Goal: Find specific fact: Find specific fact

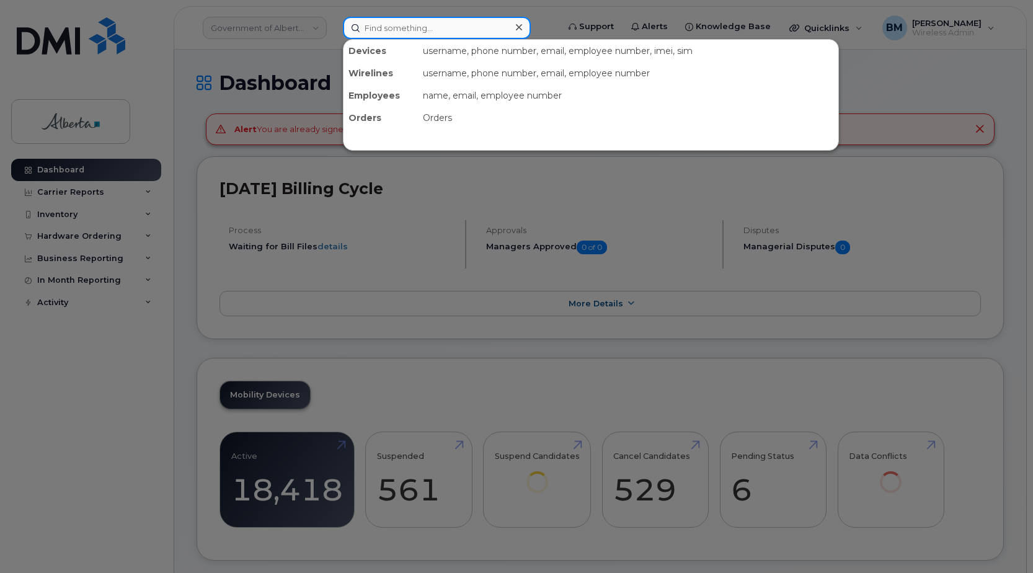
click at [384, 29] on input at bounding box center [437, 28] width 188 height 22
paste input "7809143532"
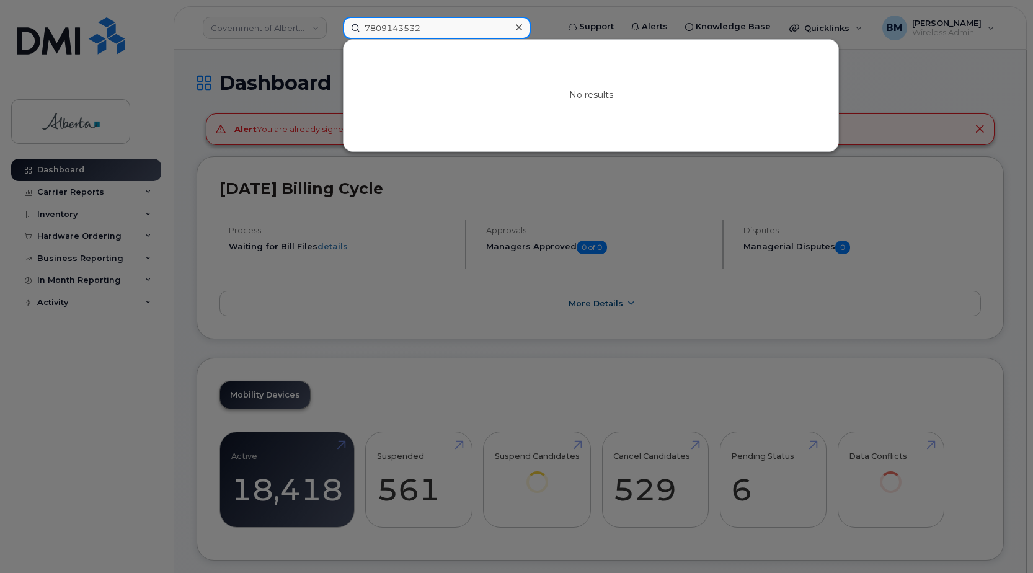
drag, startPoint x: 443, startPoint y: 24, endPoint x: 323, endPoint y: 29, distance: 120.4
click at [333, 29] on div "7809143532 No results" at bounding box center [446, 28] width 227 height 22
paste input "5874990427"
drag, startPoint x: 425, startPoint y: 28, endPoint x: 259, endPoint y: 15, distance: 166.6
click at [333, 17] on div "5874990427 No results" at bounding box center [446, 28] width 227 height 22
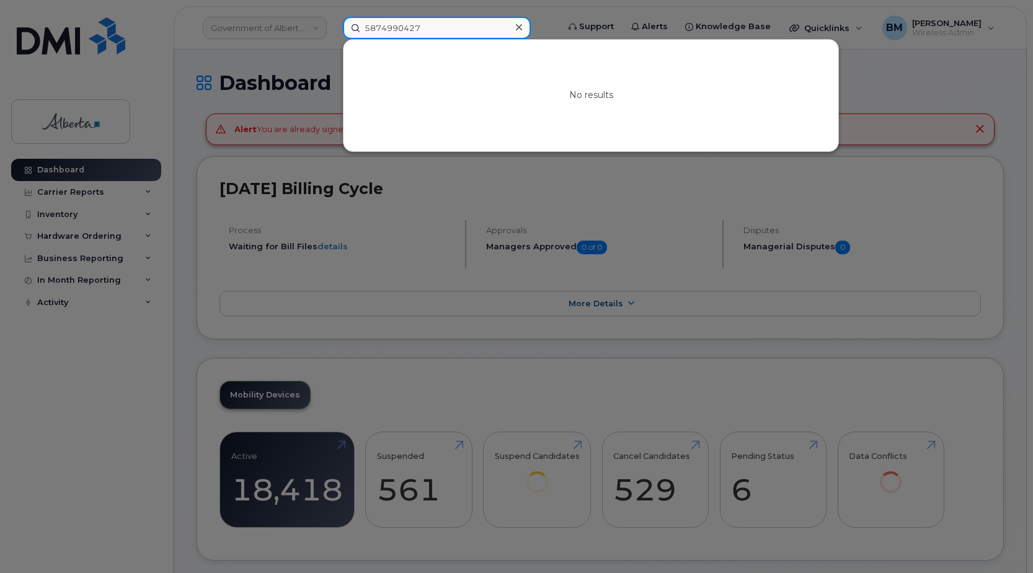
paste input "7806805565"
drag, startPoint x: 428, startPoint y: 32, endPoint x: 270, endPoint y: 19, distance: 158.7
click at [333, 19] on div "7806805565 No results" at bounding box center [446, 28] width 227 height 22
paste input "5258002"
drag, startPoint x: 426, startPoint y: 25, endPoint x: 223, endPoint y: -4, distance: 204.9
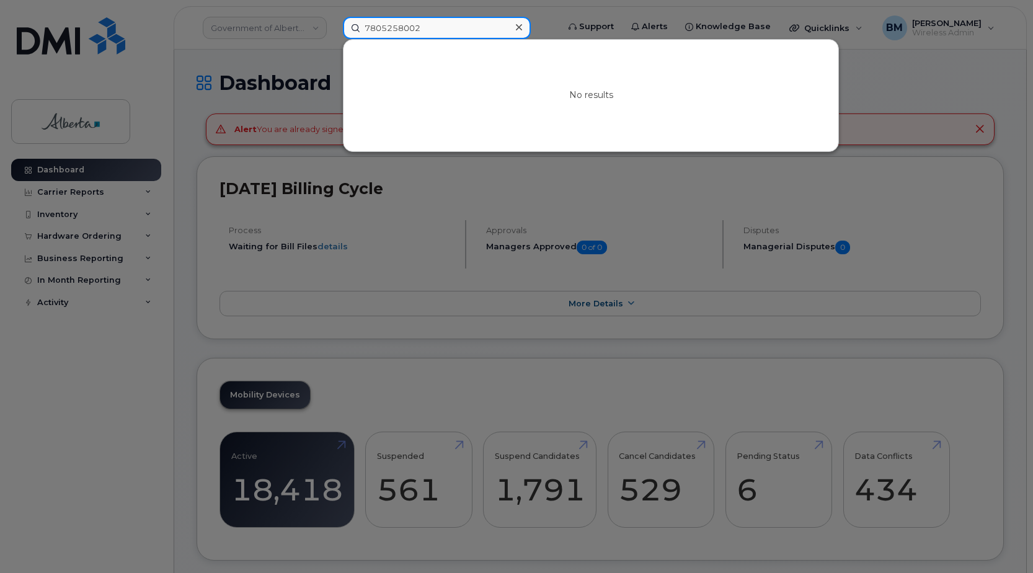
paste input "5879864703"
drag, startPoint x: 436, startPoint y: 27, endPoint x: 280, endPoint y: 32, distance: 156.9
click at [333, 32] on div "5879864703 No results" at bounding box center [446, 28] width 227 height 22
paste input "7802427425"
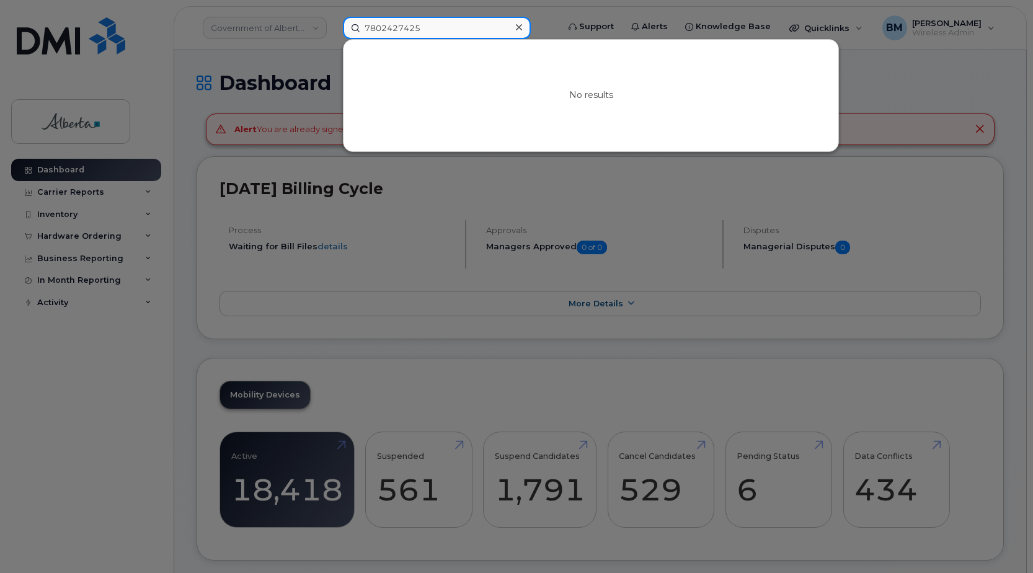
drag, startPoint x: 439, startPoint y: 29, endPoint x: 290, endPoint y: 23, distance: 148.9
click at [333, 23] on div "7802427425 No results" at bounding box center [446, 28] width 227 height 22
paste input "587590360"
drag, startPoint x: 449, startPoint y: 37, endPoint x: 332, endPoint y: 19, distance: 119.3
click at [333, 19] on div "5875903605 No results" at bounding box center [446, 28] width 227 height 22
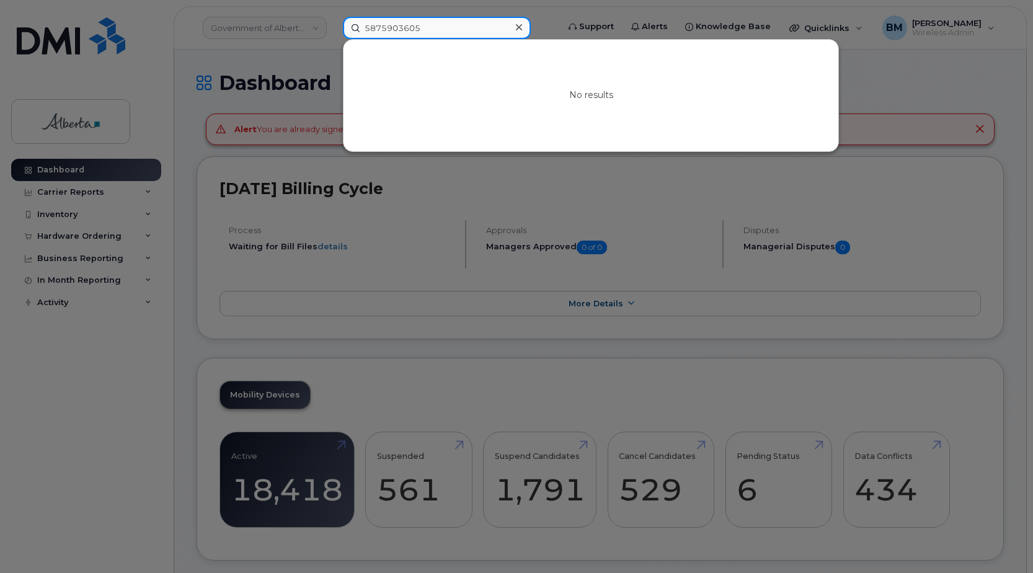
paste input "9873224"
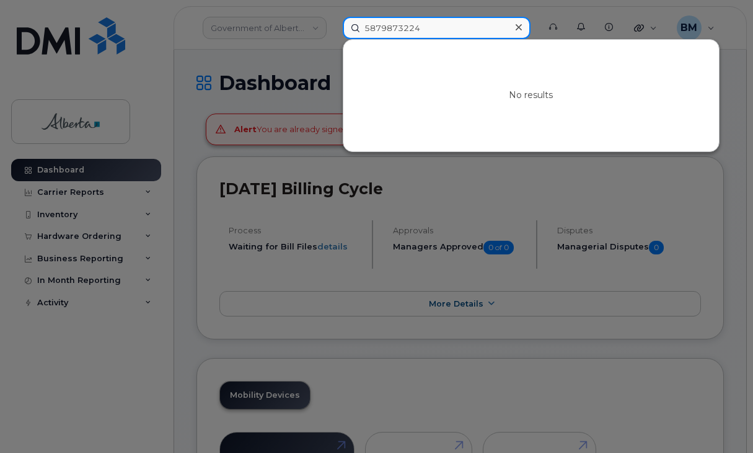
drag, startPoint x: 443, startPoint y: 24, endPoint x: 306, endPoint y: 20, distance: 136.4
click at [333, 20] on div "5879873224 No results" at bounding box center [437, 28] width 208 height 22
paste input "17807287796"
click at [370, 32] on input "17807287796" at bounding box center [437, 28] width 188 height 22
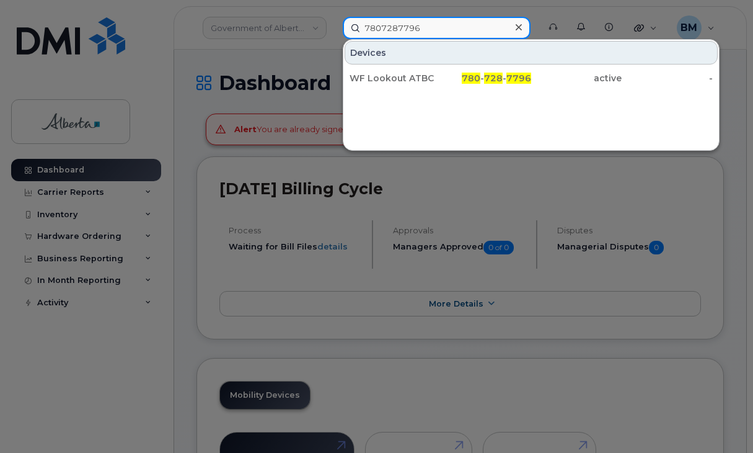
drag, startPoint x: 423, startPoint y: 31, endPoint x: 307, endPoint y: 17, distance: 117.4
click at [333, 17] on div "7807287796 Devices WF Lookout ATBC 780 - 728 - 7796 active -" at bounding box center [437, 28] width 208 height 22
paste input "17808916713"
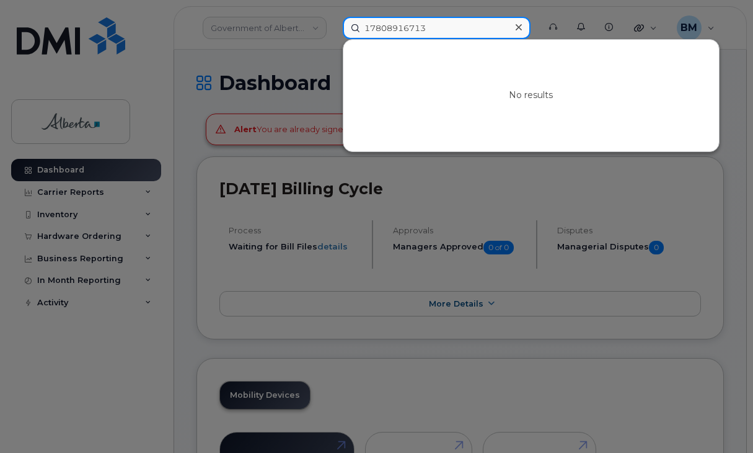
click at [371, 27] on input "17808916713" at bounding box center [437, 28] width 188 height 22
drag, startPoint x: 458, startPoint y: 20, endPoint x: 273, endPoint y: 4, distance: 185.5
click at [333, 17] on div "7808916713 No results" at bounding box center [437, 28] width 208 height 22
paste input "15874377408"
click at [371, 33] on input "15874377408" at bounding box center [437, 28] width 188 height 22
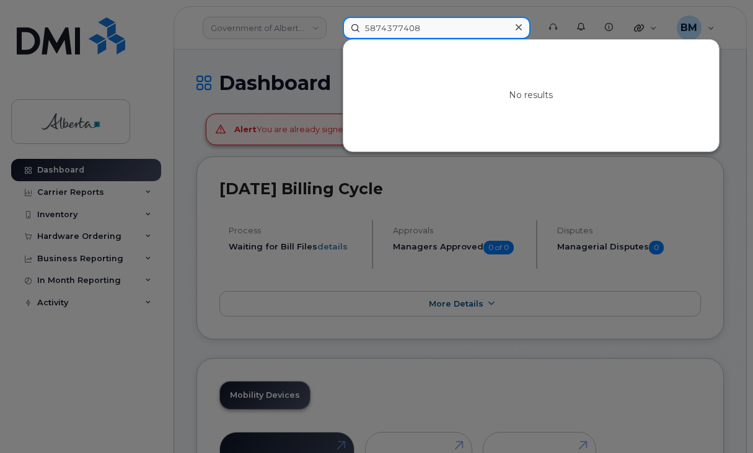
drag, startPoint x: 464, startPoint y: 21, endPoint x: 286, endPoint y: 29, distance: 178.7
click at [333, 29] on div "5874377408 No results" at bounding box center [437, 28] width 208 height 22
paste input "1780218163"
click at [372, 26] on input "17802181638" at bounding box center [437, 28] width 188 height 22
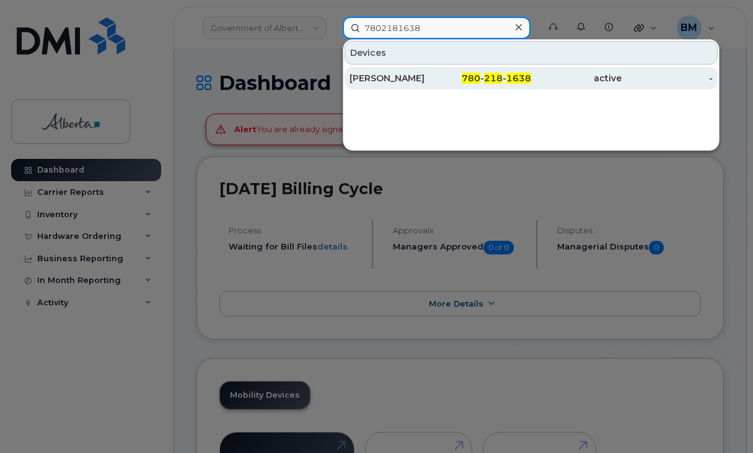
type input "7802181638"
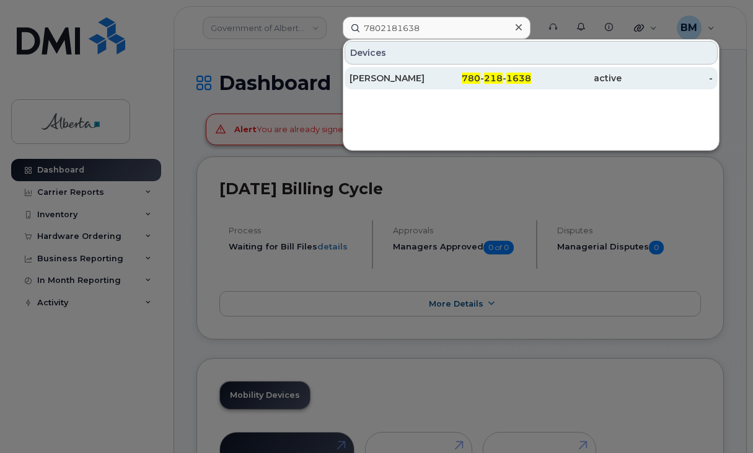
click at [377, 79] on div "[PERSON_NAME]" at bounding box center [395, 78] width 91 height 12
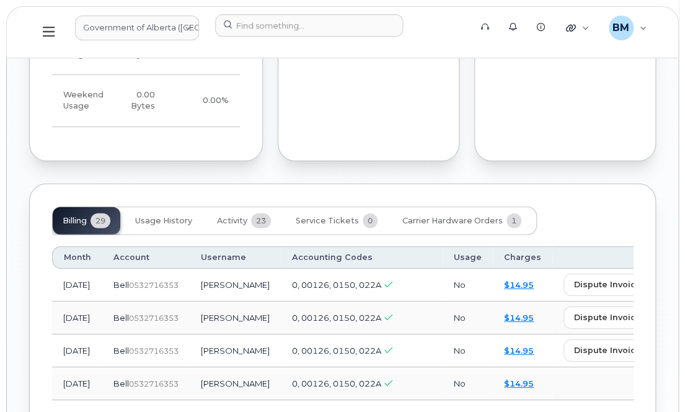
scroll to position [1071, 0]
